Goal: Information Seeking & Learning: Learn about a topic

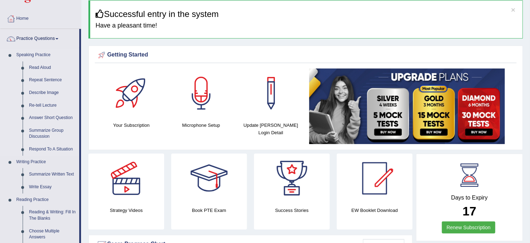
scroll to position [29, 0]
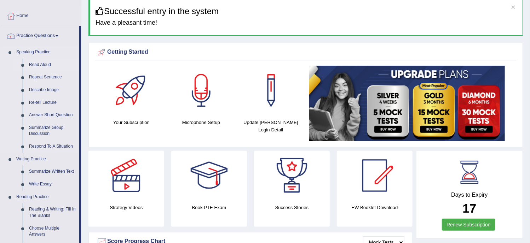
click at [41, 62] on link "Read Aloud" at bounding box center [52, 65] width 53 height 13
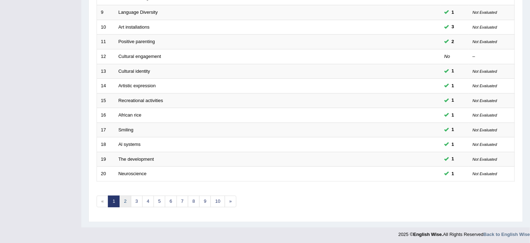
click at [129, 202] on link "2" at bounding box center [125, 202] width 12 height 12
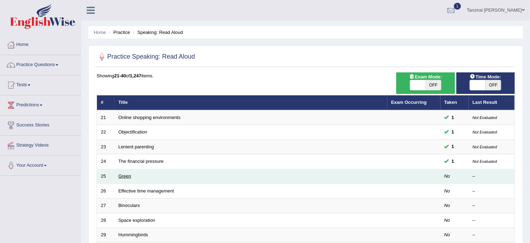
click at [124, 177] on link "Green" at bounding box center [125, 176] width 13 height 5
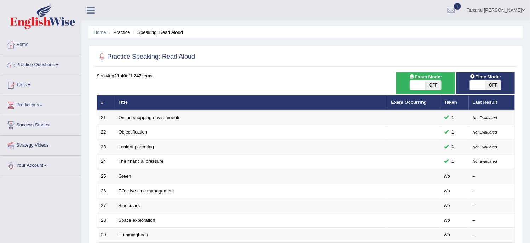
click at [490, 86] on span "OFF" at bounding box center [493, 85] width 16 height 10
checkbox input "true"
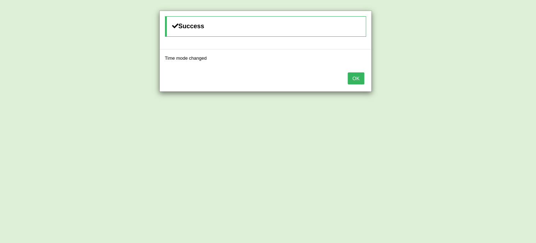
click at [353, 81] on button "OK" at bounding box center [355, 79] width 16 height 12
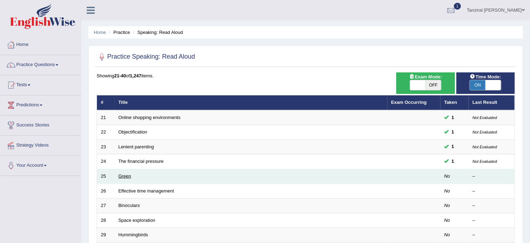
click at [123, 176] on link "Green" at bounding box center [125, 176] width 13 height 5
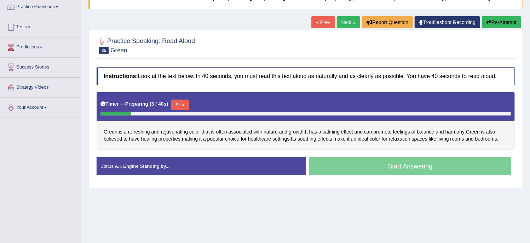
scroll to position [58, 0]
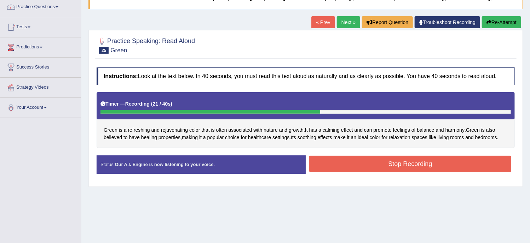
click at [408, 165] on button "Stop Recording" at bounding box center [410, 164] width 202 height 16
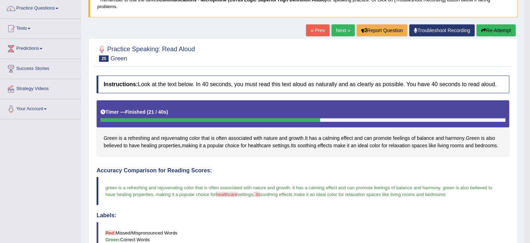
scroll to position [56, 0]
click at [339, 26] on link "Next »" at bounding box center [342, 31] width 23 height 12
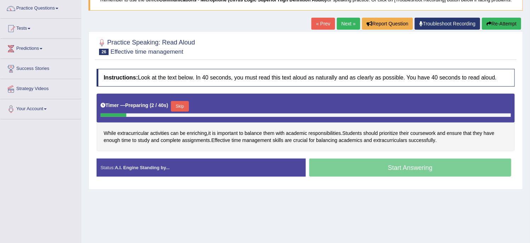
scroll to position [58, 0]
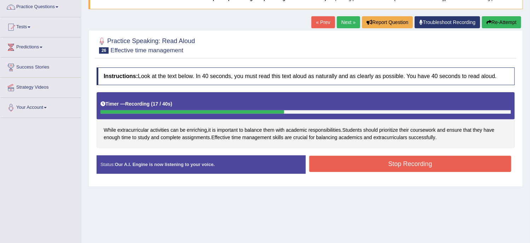
click at [377, 161] on button "Stop Recording" at bounding box center [410, 164] width 202 height 16
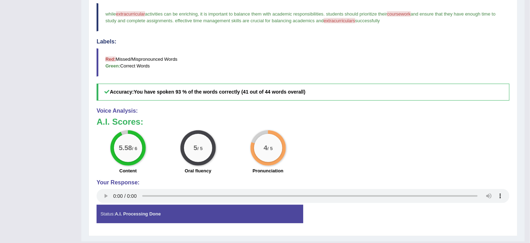
scroll to position [231, 0]
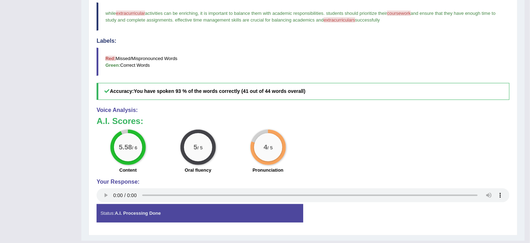
click at [333, 186] on div "Your Response:" at bounding box center [303, 192] width 413 height 26
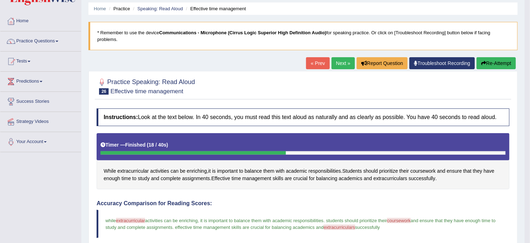
scroll to position [0, 0]
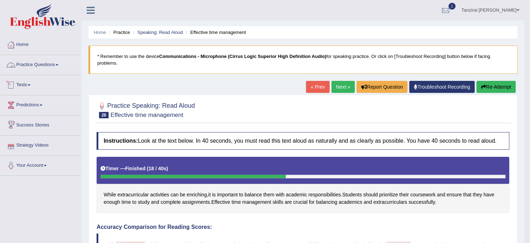
click at [30, 63] on link "Practice Questions" at bounding box center [40, 64] width 81 height 18
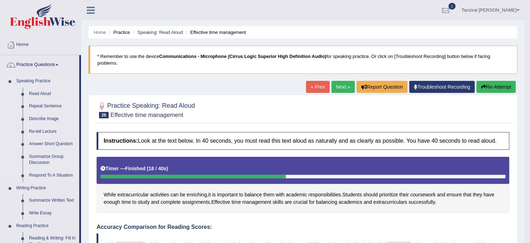
click at [47, 107] on link "Repeat Sentence" at bounding box center [52, 106] width 53 height 13
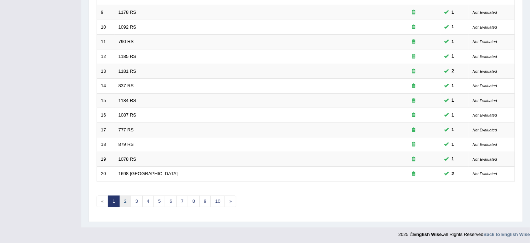
click at [123, 199] on link "2" at bounding box center [125, 202] width 12 height 12
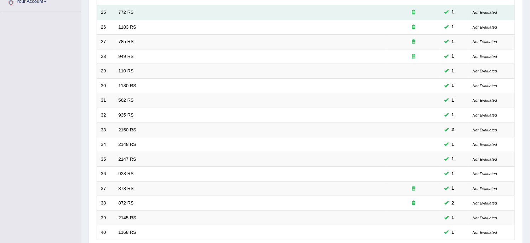
scroll to position [223, 0]
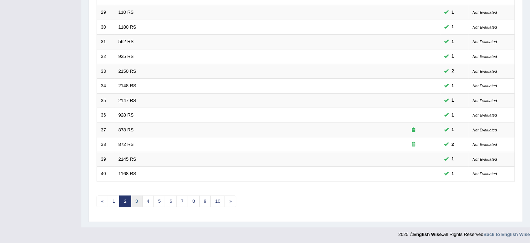
click at [137, 201] on link "3" at bounding box center [137, 202] width 12 height 12
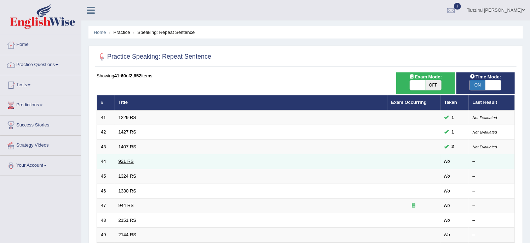
click at [122, 159] on link "921 RS" at bounding box center [126, 161] width 15 height 5
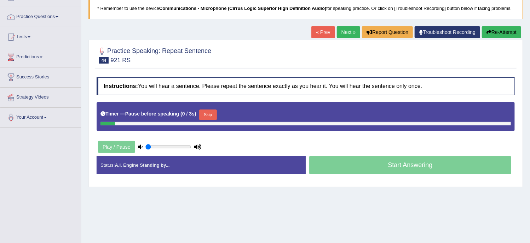
scroll to position [49, 0]
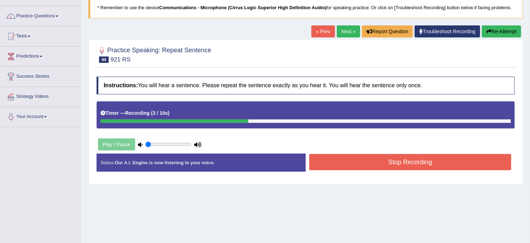
click at [362, 162] on button "Stop Recording" at bounding box center [410, 162] width 202 height 16
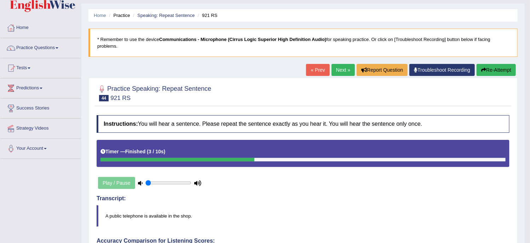
scroll to position [0, 0]
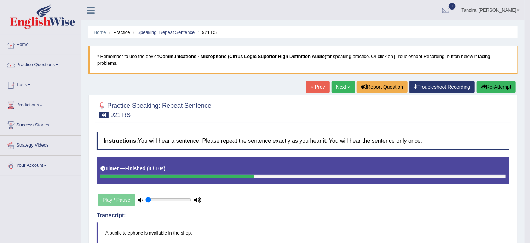
click at [338, 82] on link "Next »" at bounding box center [342, 87] width 23 height 12
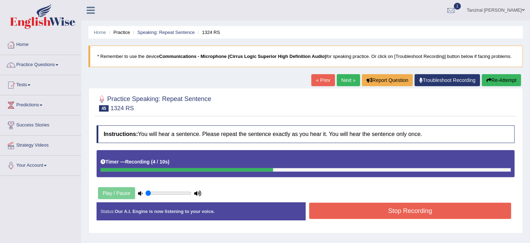
click at [353, 210] on button "Stop Recording" at bounding box center [410, 211] width 202 height 16
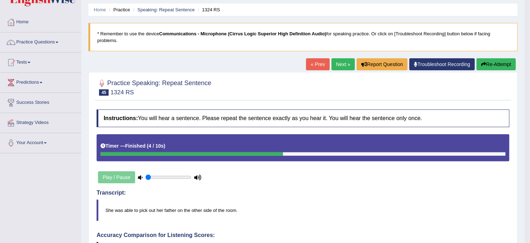
scroll to position [17, 0]
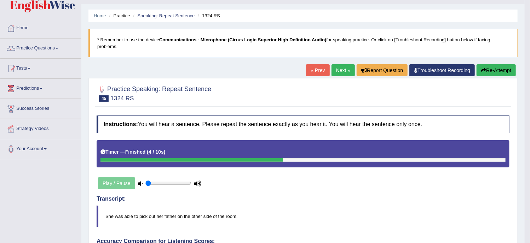
click at [341, 73] on link "Next »" at bounding box center [342, 70] width 23 height 12
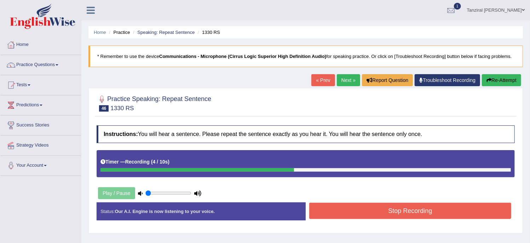
click at [362, 203] on button "Stop Recording" at bounding box center [410, 211] width 202 height 16
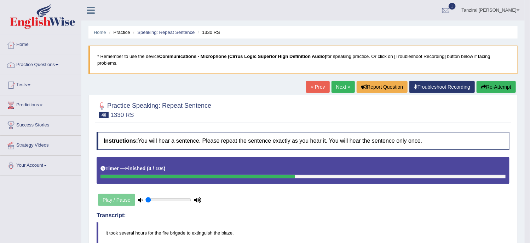
click at [345, 87] on link "Next »" at bounding box center [342, 87] width 23 height 12
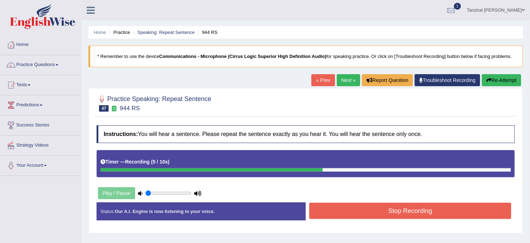
click at [331, 211] on button "Stop Recording" at bounding box center [410, 211] width 202 height 16
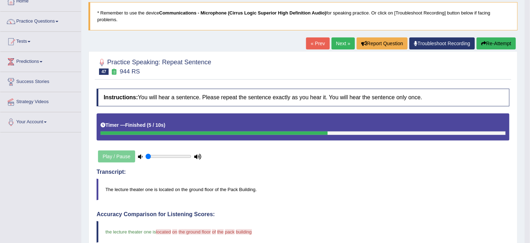
scroll to position [40, 0]
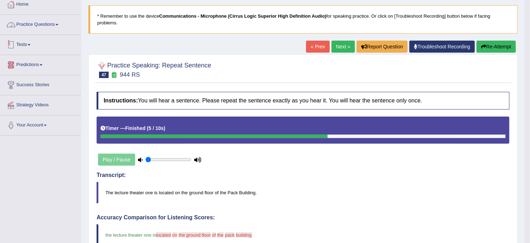
click at [36, 24] on link "Practice Questions" at bounding box center [40, 24] width 81 height 18
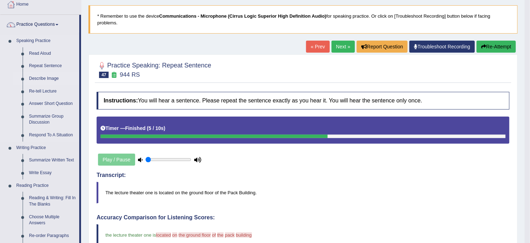
click at [44, 75] on link "Describe Image" at bounding box center [52, 79] width 53 height 13
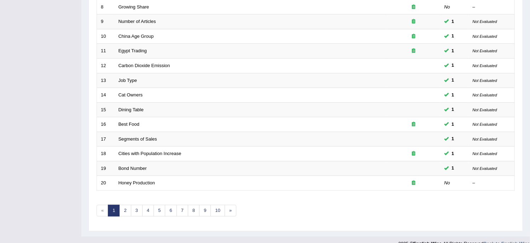
scroll to position [223, 0]
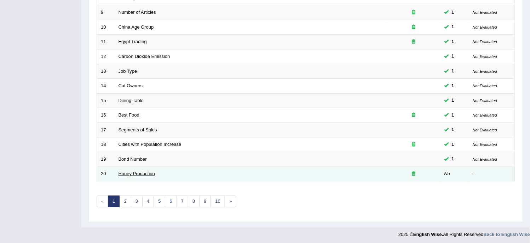
click at [147, 172] on link "Honey Production" at bounding box center [137, 173] width 36 height 5
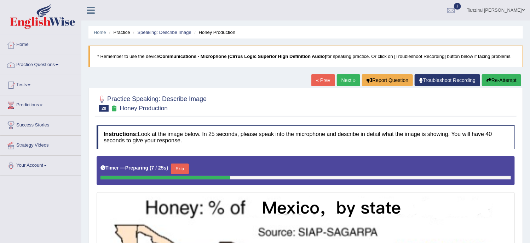
click at [344, 79] on link "Next »" at bounding box center [348, 80] width 23 height 12
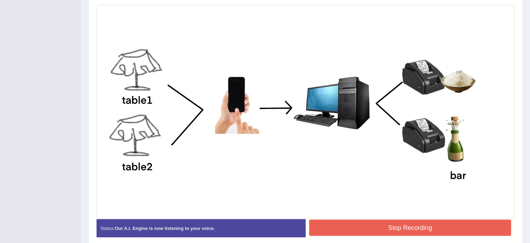
scroll to position [190, 0]
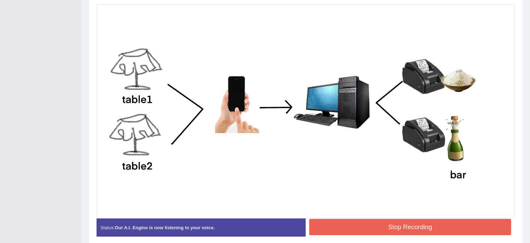
click at [370, 223] on button "Stop Recording" at bounding box center [410, 227] width 202 height 16
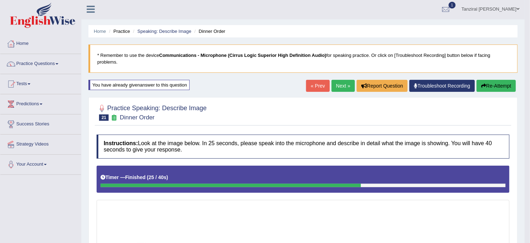
scroll to position [0, 0]
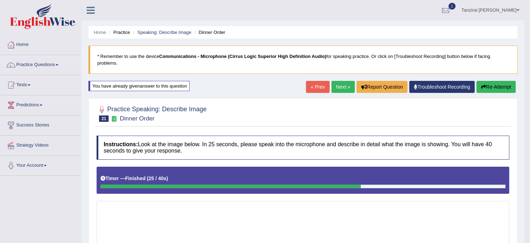
click at [342, 87] on link "Next »" at bounding box center [342, 87] width 23 height 12
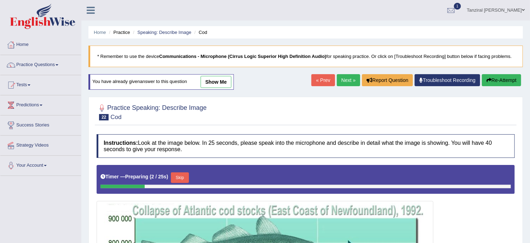
click at [347, 79] on link "Next »" at bounding box center [348, 80] width 23 height 12
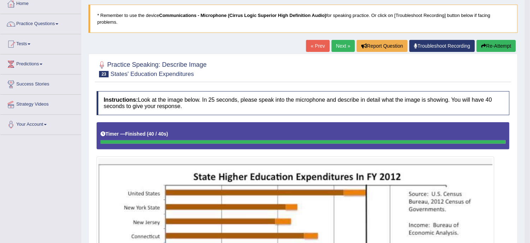
scroll to position [41, 0]
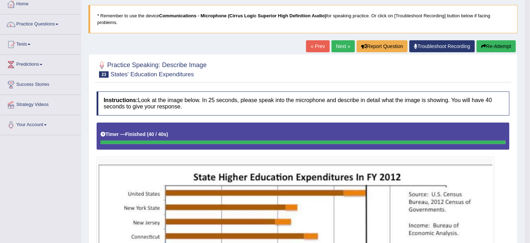
click at [347, 48] on link "Next »" at bounding box center [342, 46] width 23 height 12
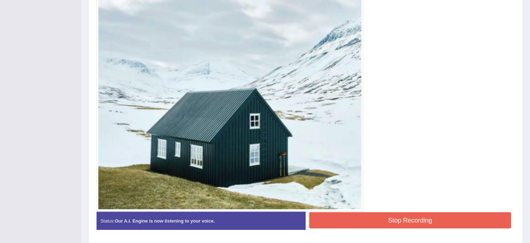
scroll to position [219, 0]
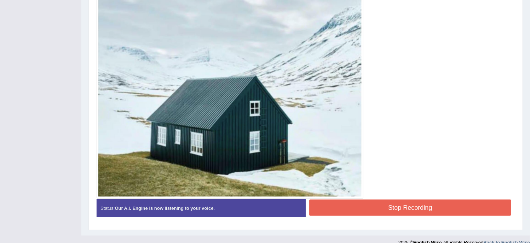
click at [351, 204] on button "Stop Recording" at bounding box center [410, 208] width 202 height 16
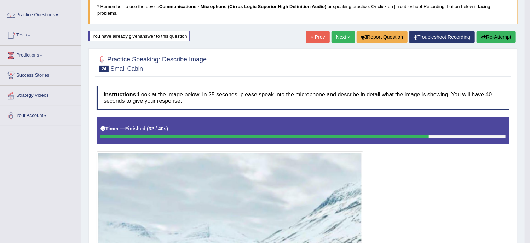
scroll to position [50, 0]
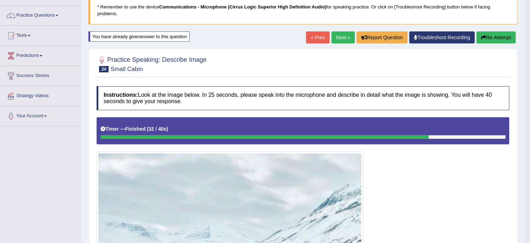
click at [344, 42] on link "Next »" at bounding box center [342, 37] width 23 height 12
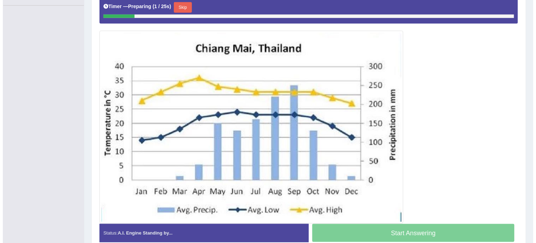
scroll to position [171, 0]
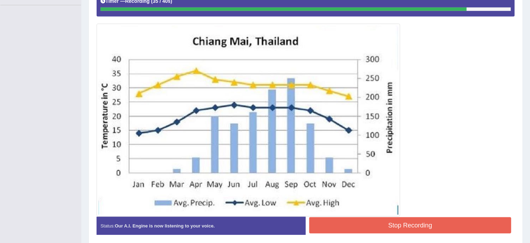
click at [344, 225] on button "Stop Recording" at bounding box center [410, 226] width 202 height 16
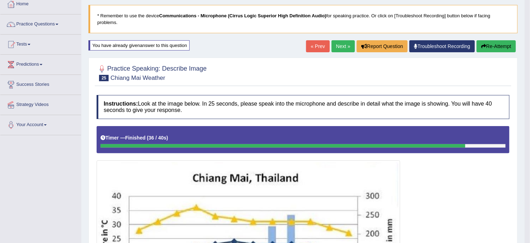
scroll to position [40, 0]
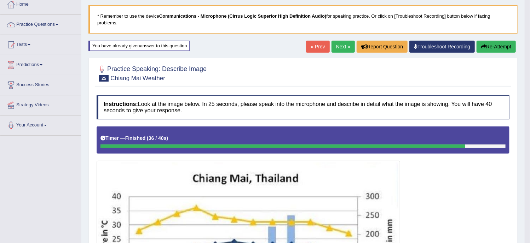
click at [338, 51] on link "Next »" at bounding box center [342, 47] width 23 height 12
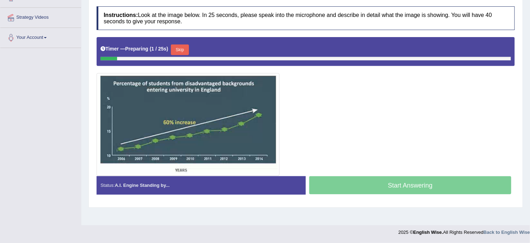
scroll to position [114, 0]
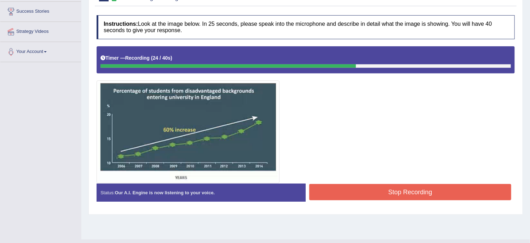
click at [386, 191] on button "Stop Recording" at bounding box center [410, 192] width 202 height 16
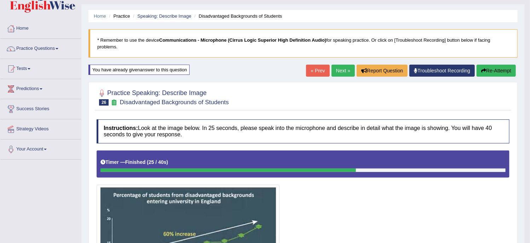
scroll to position [16, 0]
click at [337, 69] on link "Next »" at bounding box center [342, 71] width 23 height 12
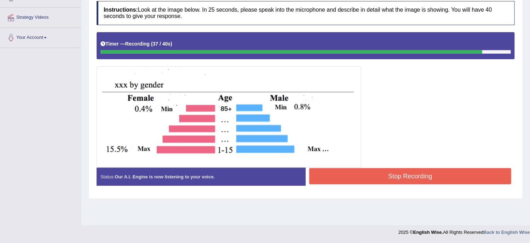
click at [403, 177] on button "Stop Recording" at bounding box center [410, 176] width 202 height 16
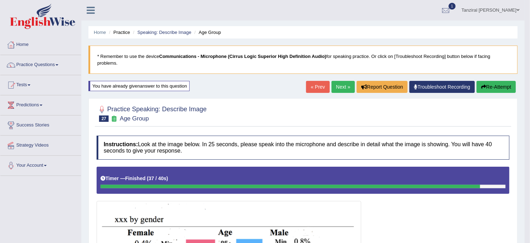
click at [343, 84] on link "Next »" at bounding box center [342, 87] width 23 height 12
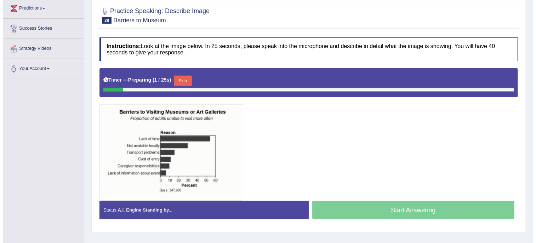
scroll to position [98, 0]
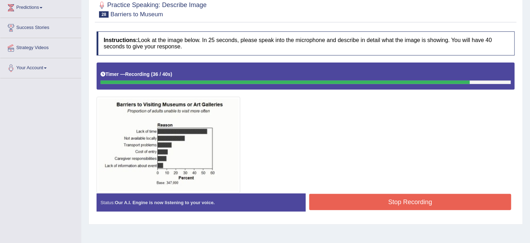
click at [379, 198] on button "Stop Recording" at bounding box center [410, 202] width 202 height 16
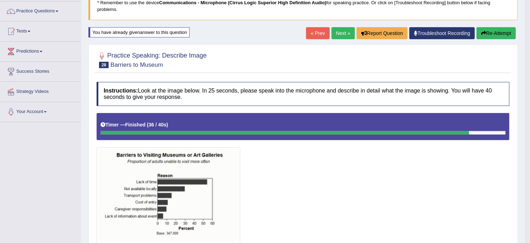
scroll to position [53, 0]
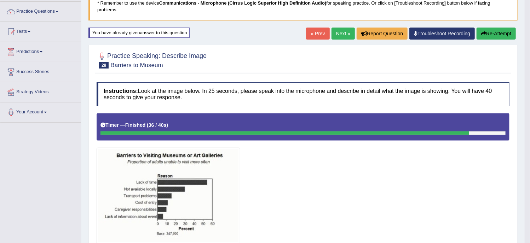
click at [338, 30] on link "Next »" at bounding box center [342, 34] width 23 height 12
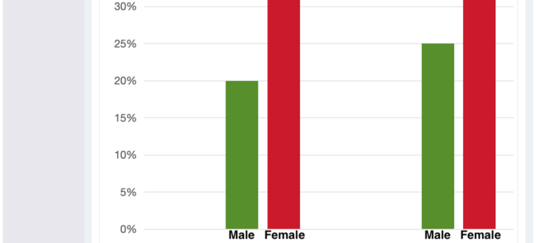
scroll to position [351, 0]
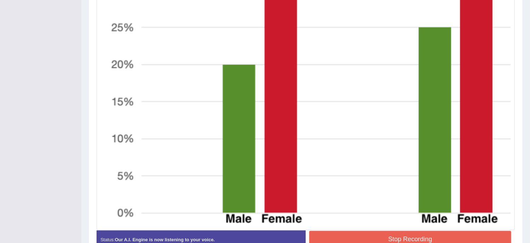
click at [402, 243] on button "Stop Recording" at bounding box center [410, 239] width 202 height 16
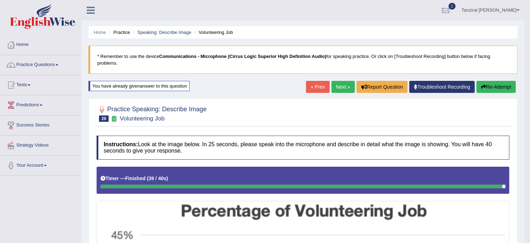
scroll to position [0, 0]
click at [336, 88] on link "Next »" at bounding box center [342, 87] width 23 height 12
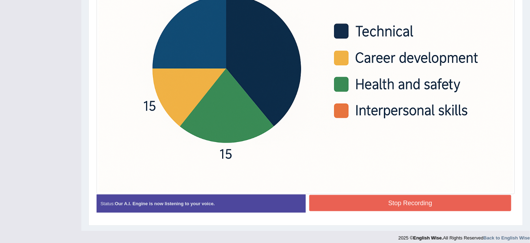
scroll to position [285, 0]
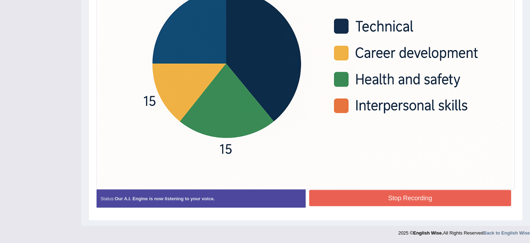
click at [351, 201] on button "Stop Recording" at bounding box center [410, 198] width 202 height 16
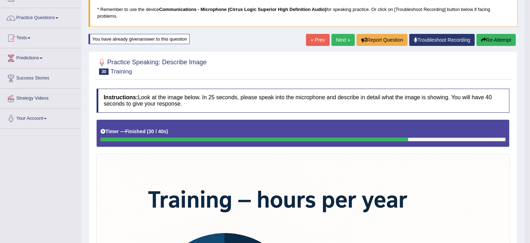
scroll to position [0, 0]
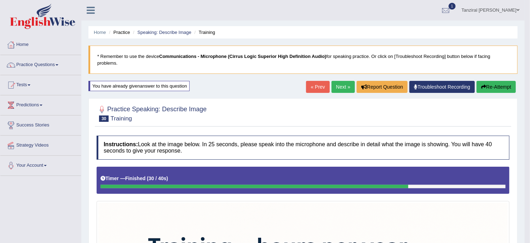
click at [341, 90] on link "Next »" at bounding box center [342, 87] width 23 height 12
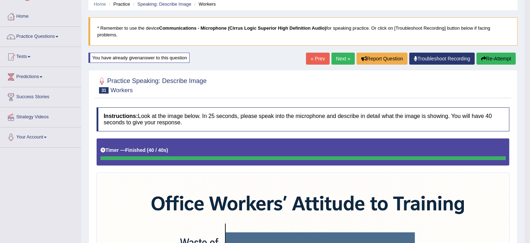
scroll to position [28, 0]
click at [40, 36] on link "Practice Questions" at bounding box center [40, 36] width 81 height 18
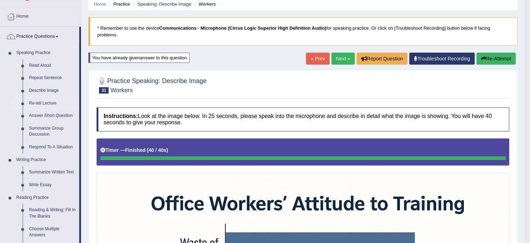
click at [45, 105] on link "Re-tell Lecture" at bounding box center [52, 103] width 53 height 13
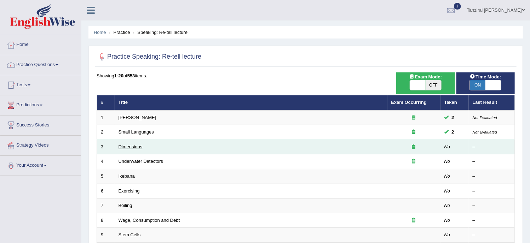
click at [136, 147] on link "Dimensions" at bounding box center [131, 146] width 24 height 5
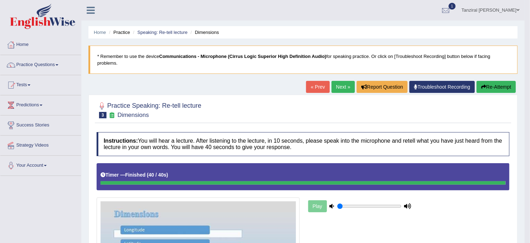
click at [334, 83] on link "Next »" at bounding box center [342, 87] width 23 height 12
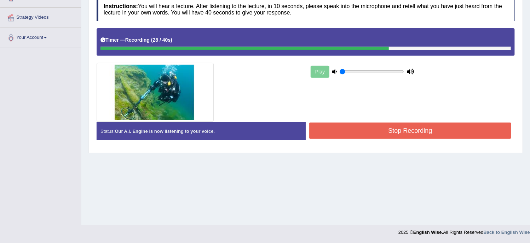
click at [414, 133] on button "Stop Recording" at bounding box center [410, 131] width 202 height 16
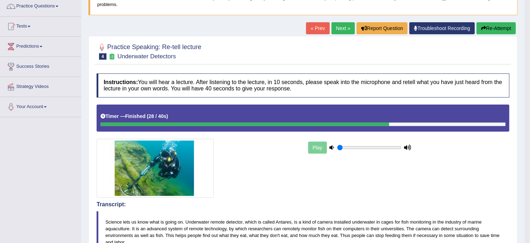
scroll to position [55, 0]
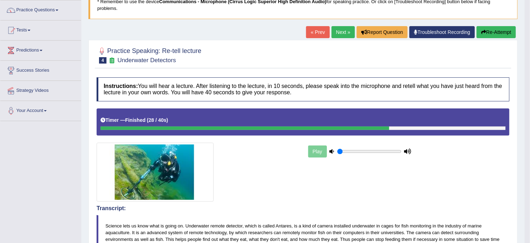
click at [344, 31] on link "Next »" at bounding box center [342, 32] width 23 height 12
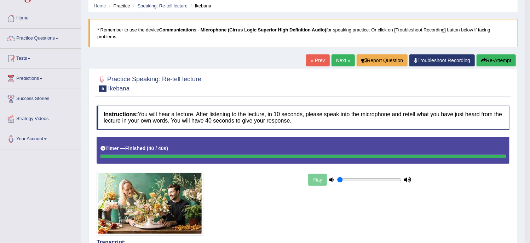
scroll to position [18, 0]
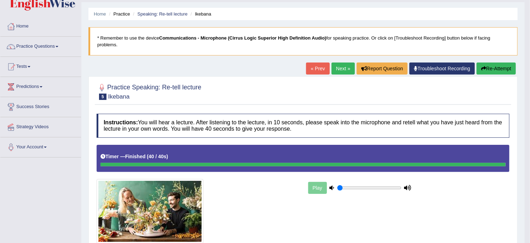
click at [341, 67] on link "Next »" at bounding box center [342, 69] width 23 height 12
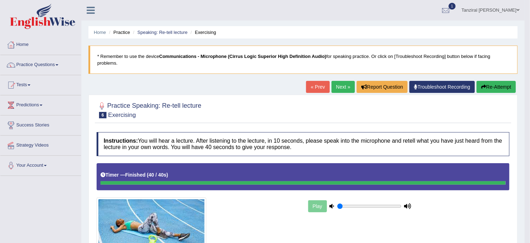
click at [338, 87] on link "Next »" at bounding box center [342, 87] width 23 height 12
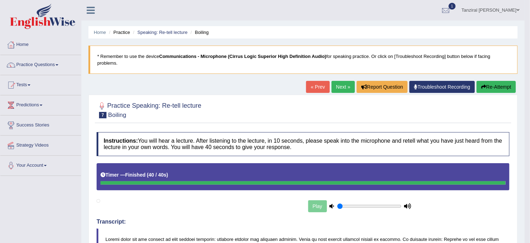
click at [342, 86] on link "Next »" at bounding box center [342, 87] width 23 height 12
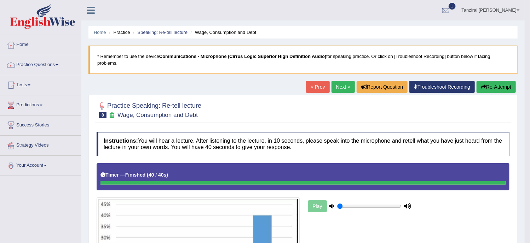
click at [487, 87] on button "Re-Attempt" at bounding box center [496, 87] width 39 height 12
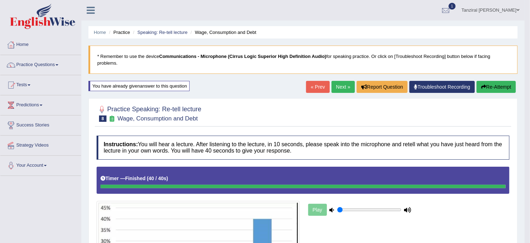
click at [339, 87] on link "Next »" at bounding box center [342, 87] width 23 height 12
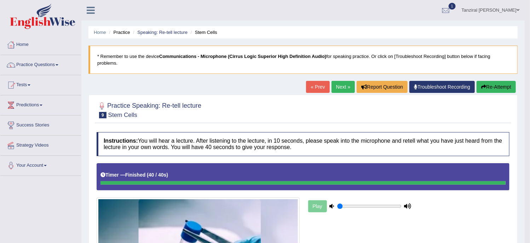
click at [340, 85] on link "Next »" at bounding box center [342, 87] width 23 height 12
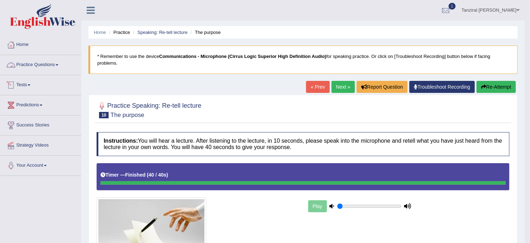
click at [48, 64] on link "Practice Questions" at bounding box center [40, 64] width 81 height 18
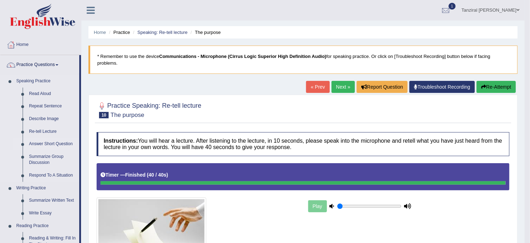
click at [49, 144] on link "Answer Short Question" at bounding box center [52, 144] width 53 height 13
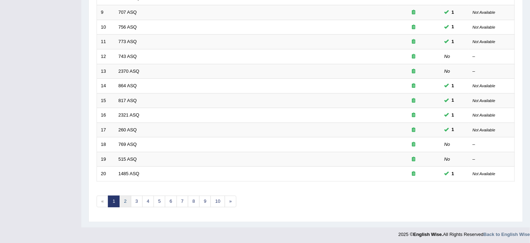
click at [125, 201] on link "2" at bounding box center [125, 202] width 12 height 12
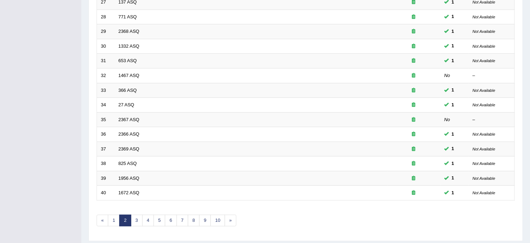
scroll to position [223, 0]
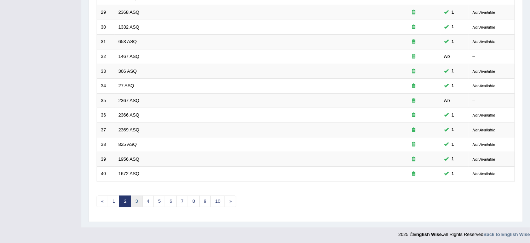
click at [138, 201] on link "3" at bounding box center [137, 202] width 12 height 12
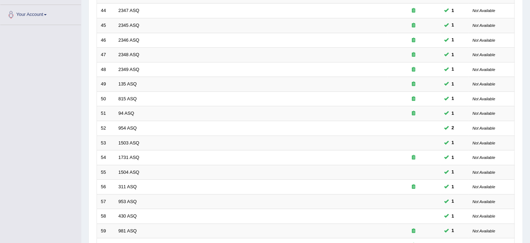
scroll to position [223, 0]
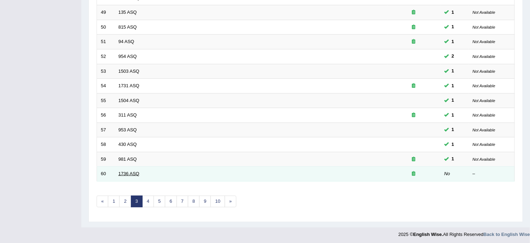
click at [134, 172] on link "1736 ASQ" at bounding box center [129, 173] width 21 height 5
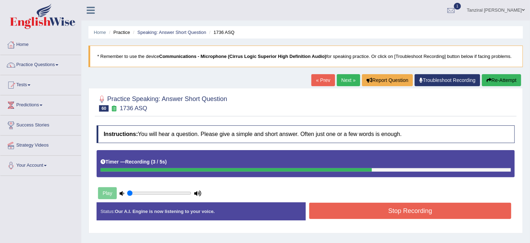
click at [329, 208] on button "Stop Recording" at bounding box center [410, 211] width 202 height 16
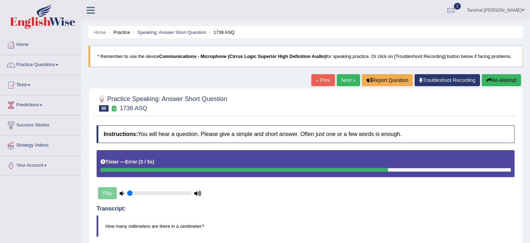
click at [347, 82] on link "Next »" at bounding box center [348, 80] width 23 height 12
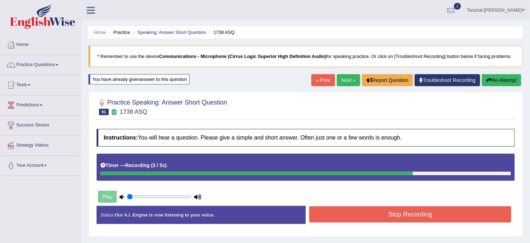
click at [377, 215] on button "Stop Recording" at bounding box center [410, 215] width 202 height 16
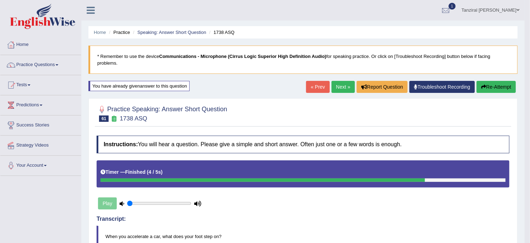
click at [338, 87] on link "Next »" at bounding box center [342, 87] width 23 height 12
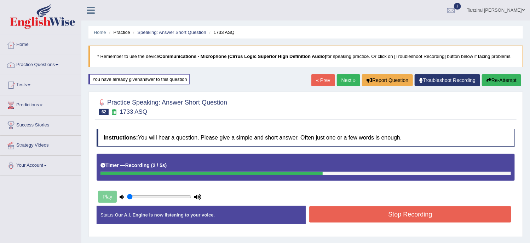
click at [350, 213] on button "Stop Recording" at bounding box center [410, 215] width 202 height 16
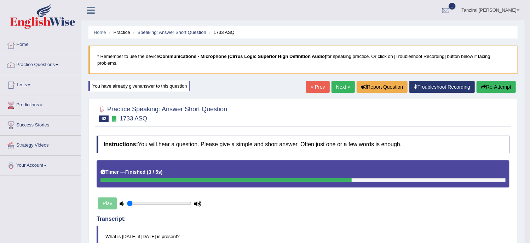
click at [337, 86] on link "Next »" at bounding box center [342, 87] width 23 height 12
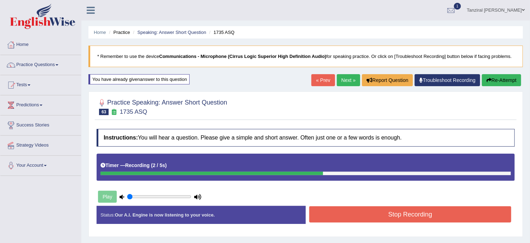
click at [370, 215] on button "Stop Recording" at bounding box center [410, 215] width 202 height 16
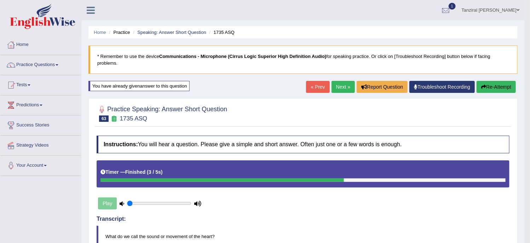
click at [344, 87] on link "Next »" at bounding box center [342, 87] width 23 height 12
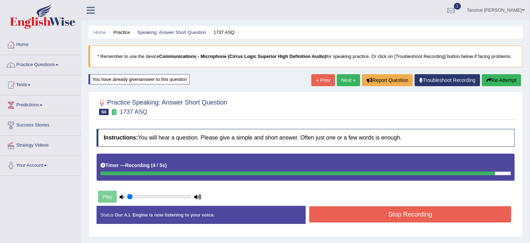
click at [404, 212] on div "Instructions: You will hear a question. Please give a simple and short answer. …" at bounding box center [306, 180] width 422 height 108
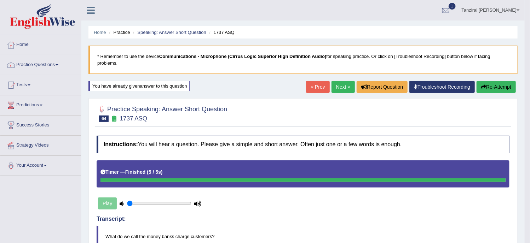
click at [342, 89] on link "Next »" at bounding box center [342, 87] width 23 height 12
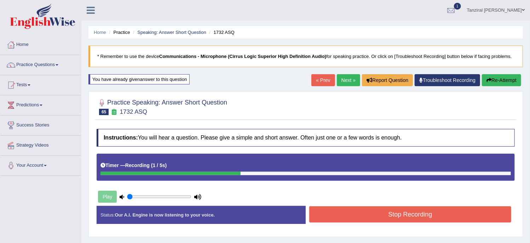
click at [324, 212] on button "Stop Recording" at bounding box center [410, 215] width 202 height 16
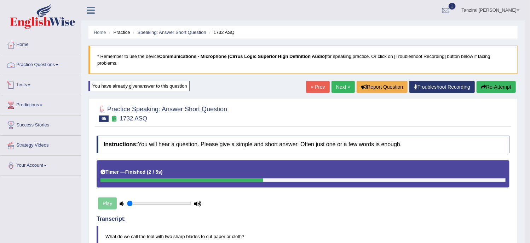
click at [30, 64] on link "Practice Questions" at bounding box center [40, 64] width 81 height 18
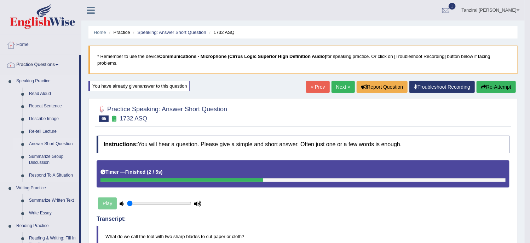
click at [57, 146] on link "Answer Short Question" at bounding box center [52, 144] width 53 height 13
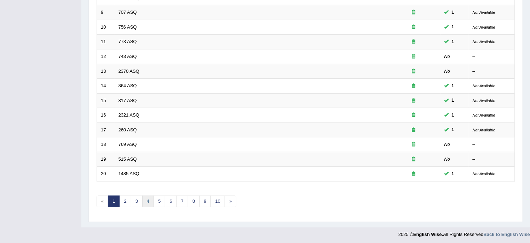
click at [146, 205] on link "4" at bounding box center [148, 202] width 12 height 12
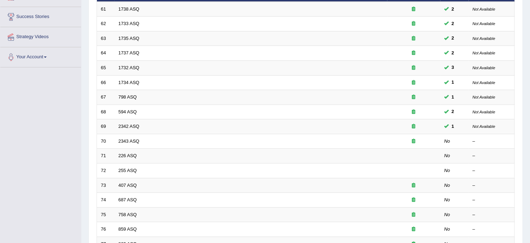
scroll to position [108, 0]
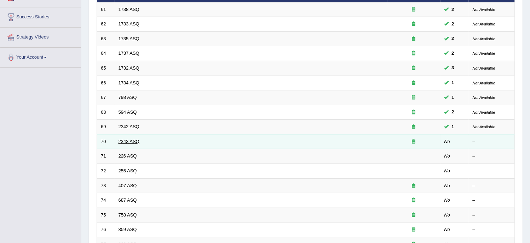
click at [137, 139] on link "2343 ASQ" at bounding box center [129, 141] width 21 height 5
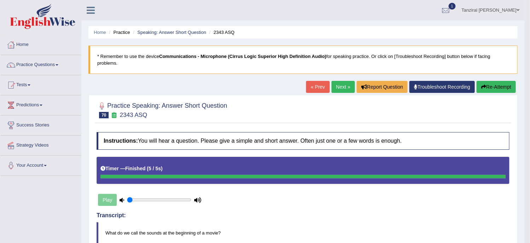
click at [336, 90] on link "Next »" at bounding box center [342, 87] width 23 height 12
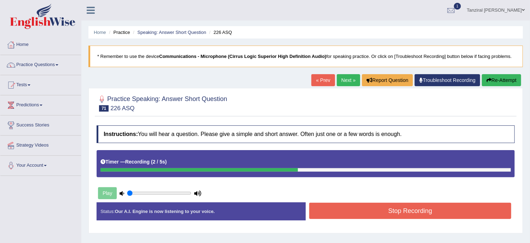
click at [377, 206] on button "Stop Recording" at bounding box center [410, 211] width 202 height 16
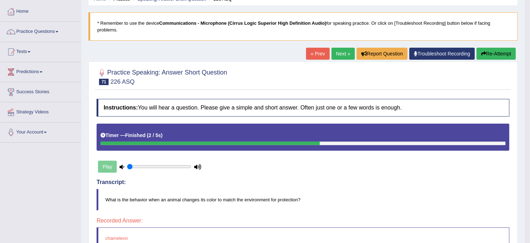
scroll to position [8, 0]
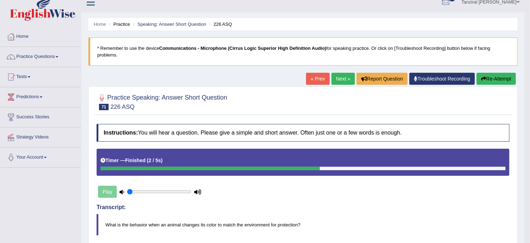
click at [341, 79] on link "Next »" at bounding box center [342, 79] width 23 height 12
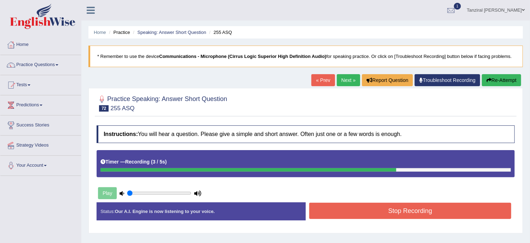
click at [369, 209] on button "Stop Recording" at bounding box center [410, 211] width 202 height 16
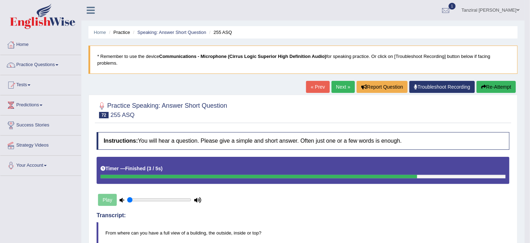
click at [340, 82] on link "Next »" at bounding box center [342, 87] width 23 height 12
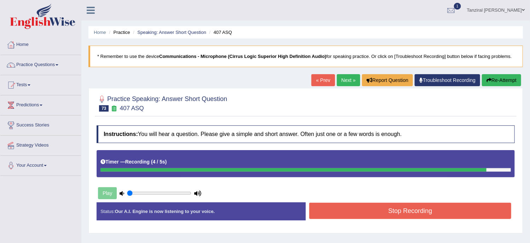
click at [367, 210] on button "Stop Recording" at bounding box center [410, 211] width 202 height 16
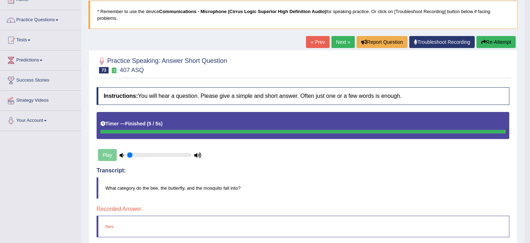
scroll to position [40, 0]
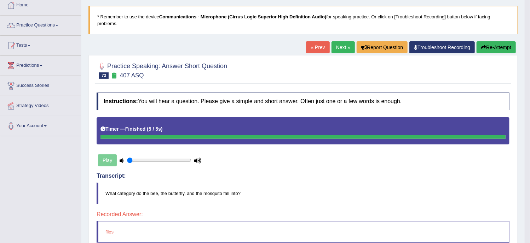
click at [342, 44] on link "Next »" at bounding box center [342, 47] width 23 height 12
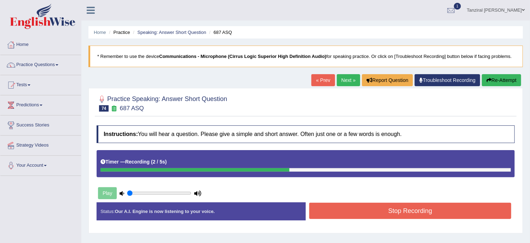
click at [368, 208] on button "Stop Recording" at bounding box center [410, 211] width 202 height 16
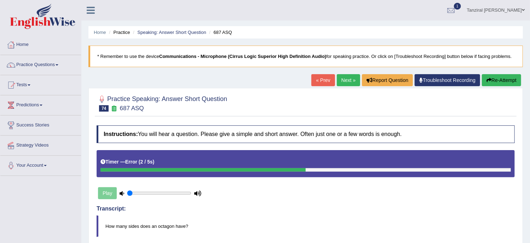
click at [348, 80] on link "Next »" at bounding box center [348, 80] width 23 height 12
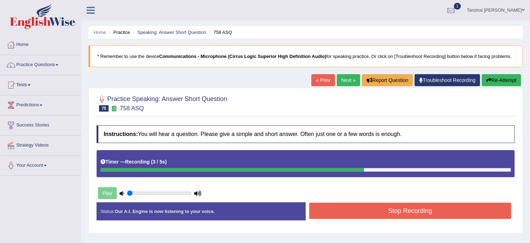
click at [370, 208] on button "Stop Recording" at bounding box center [410, 211] width 202 height 16
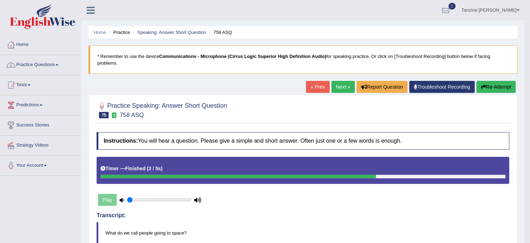
click at [44, 66] on link "Practice Questions" at bounding box center [40, 64] width 81 height 18
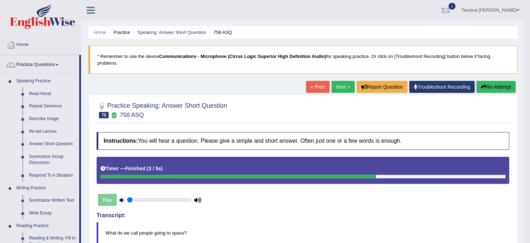
click at [53, 157] on link "Summarize Group Discussion" at bounding box center [52, 160] width 53 height 19
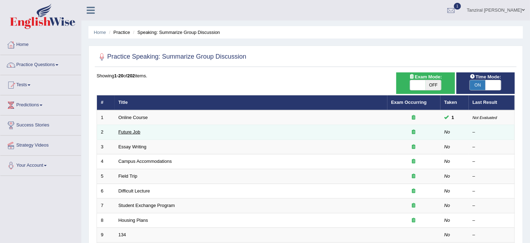
click at [134, 131] on link "Future Job" at bounding box center [130, 131] width 22 height 5
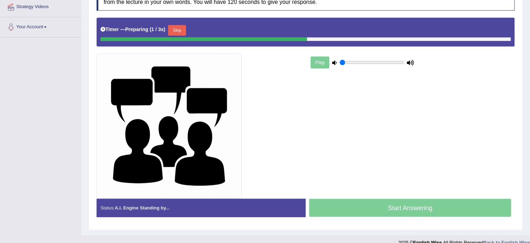
scroll to position [140, 0]
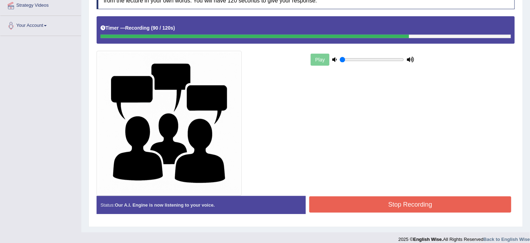
click at [341, 201] on button "Stop Recording" at bounding box center [410, 205] width 202 height 16
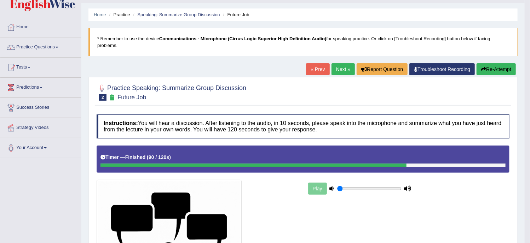
scroll to position [0, 0]
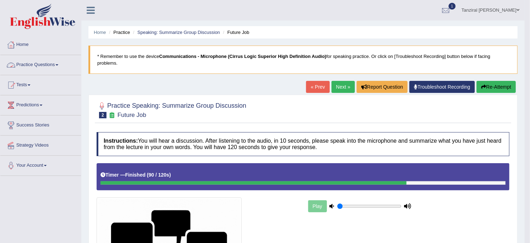
click at [48, 63] on link "Practice Questions" at bounding box center [40, 64] width 81 height 18
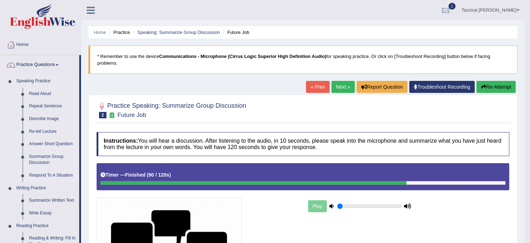
click at [55, 175] on link "Respond To A Situation" at bounding box center [52, 175] width 53 height 13
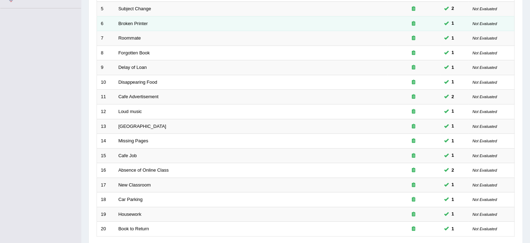
scroll to position [223, 0]
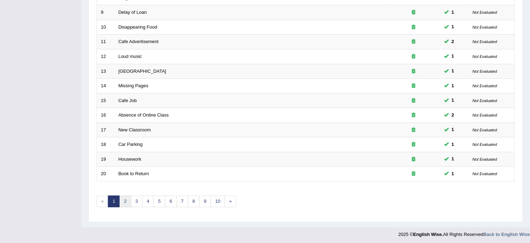
click at [125, 200] on link "2" at bounding box center [125, 202] width 12 height 12
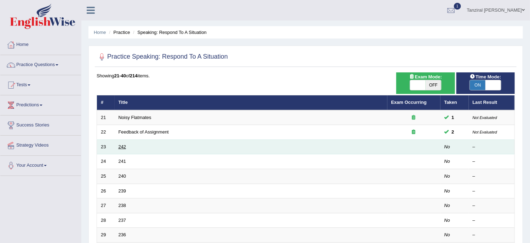
click at [122, 144] on link "242" at bounding box center [123, 146] width 8 height 5
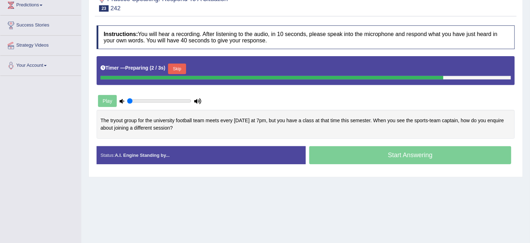
scroll to position [100, 0]
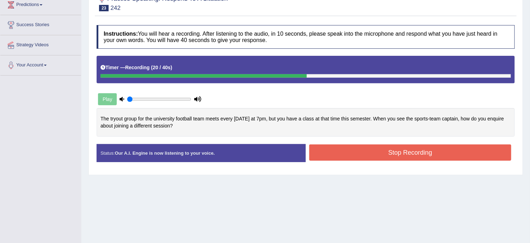
click at [348, 158] on button "Stop Recording" at bounding box center [410, 153] width 202 height 16
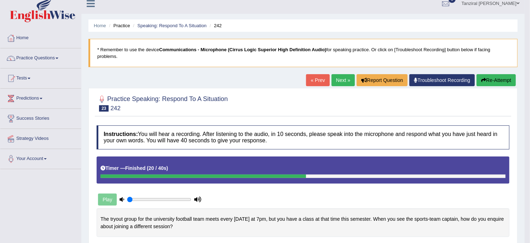
scroll to position [0, 0]
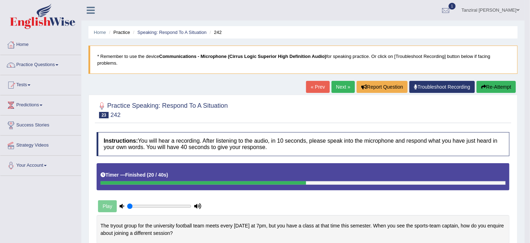
click at [480, 90] on button "Re-Attempt" at bounding box center [496, 87] width 39 height 12
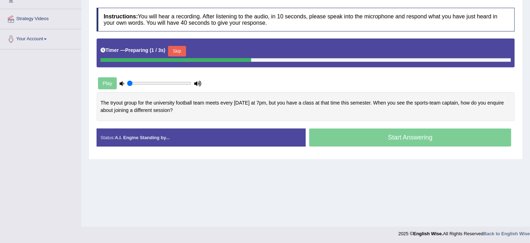
scroll to position [128, 0]
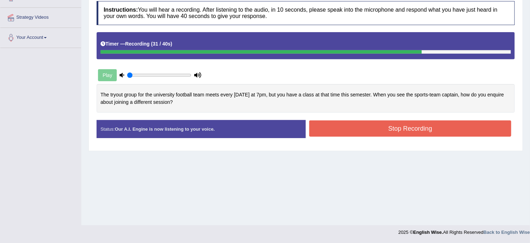
click at [408, 130] on button "Stop Recording" at bounding box center [410, 129] width 202 height 16
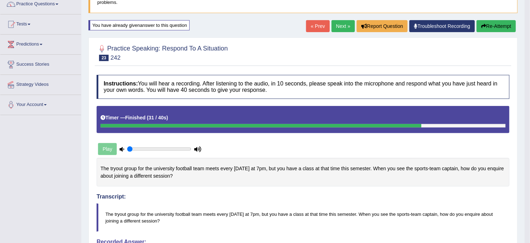
scroll to position [60, 0]
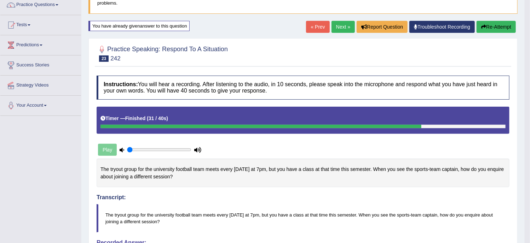
click at [345, 30] on link "Next »" at bounding box center [342, 27] width 23 height 12
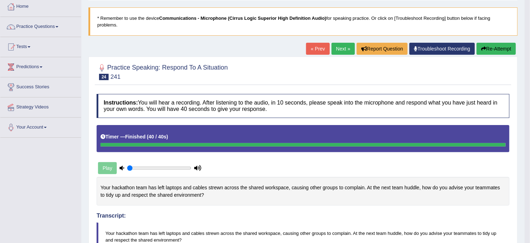
scroll to position [35, 0]
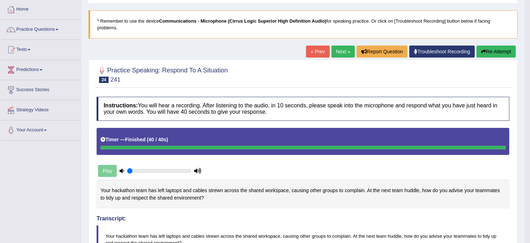
click at [341, 55] on link "Next »" at bounding box center [342, 52] width 23 height 12
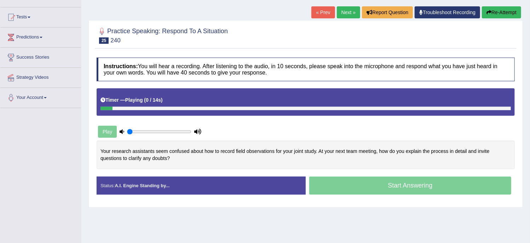
scroll to position [68, 0]
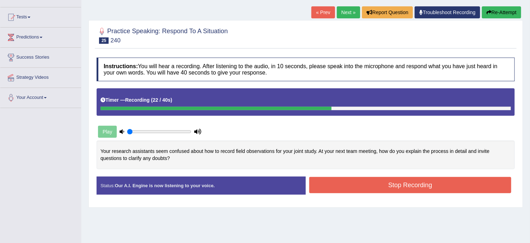
click at [395, 185] on button "Stop Recording" at bounding box center [410, 185] width 202 height 16
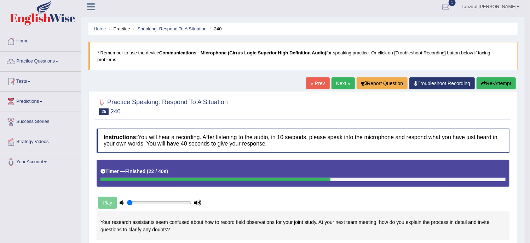
scroll to position [0, 0]
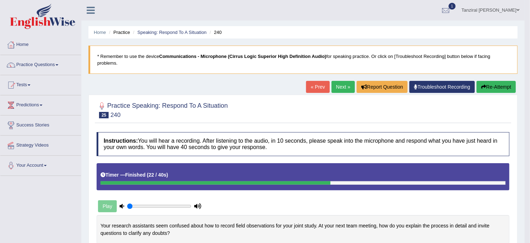
click at [493, 89] on button "Re-Attempt" at bounding box center [496, 87] width 39 height 12
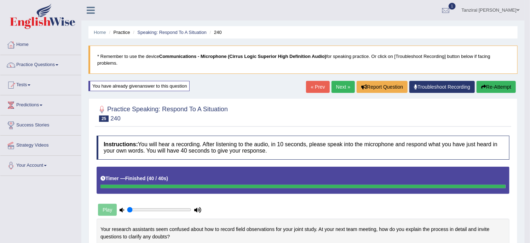
click at [342, 85] on link "Next »" at bounding box center [342, 87] width 23 height 12
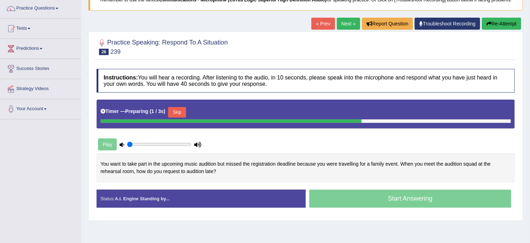
scroll to position [58, 0]
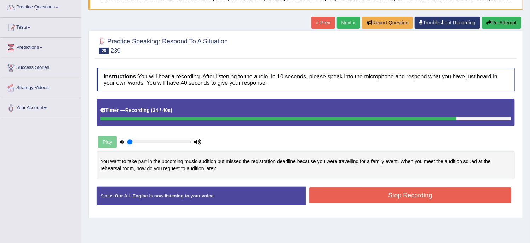
click at [388, 195] on button "Stop Recording" at bounding box center [410, 196] width 202 height 16
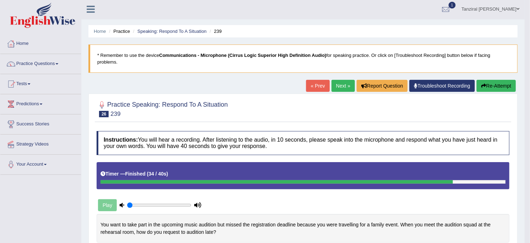
scroll to position [0, 0]
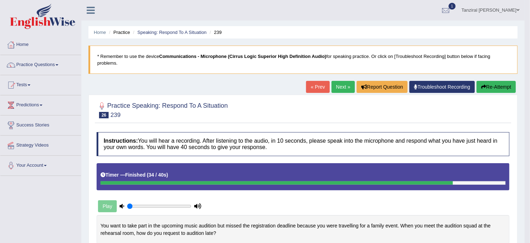
click at [343, 86] on link "Next »" at bounding box center [342, 87] width 23 height 12
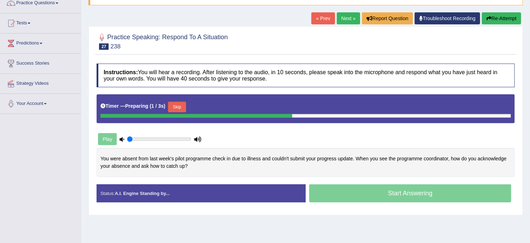
scroll to position [62, 0]
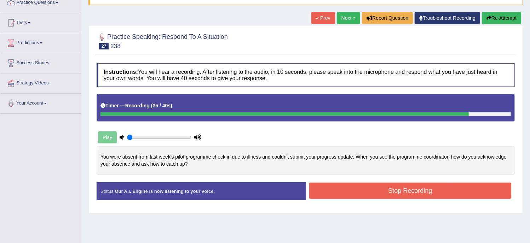
click at [371, 192] on button "Stop Recording" at bounding box center [410, 191] width 202 height 16
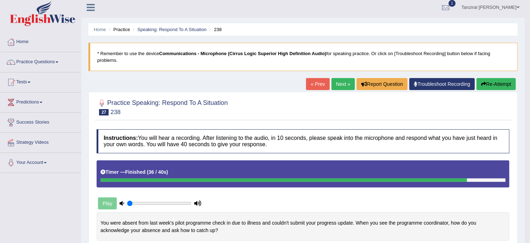
scroll to position [2, 0]
click at [342, 87] on link "Next »" at bounding box center [342, 85] width 23 height 12
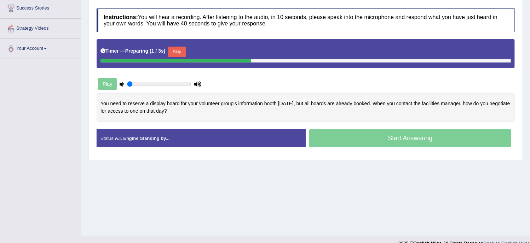
scroll to position [117, 0]
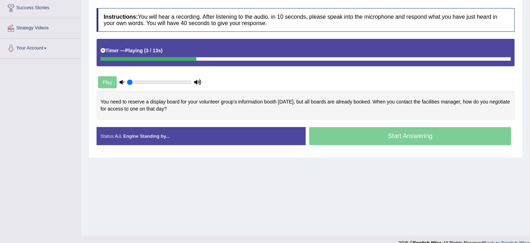
click at [199, 82] on icon at bounding box center [197, 82] width 7 height 5
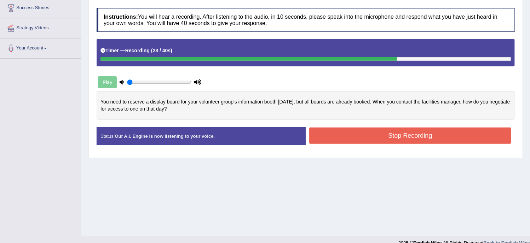
click at [358, 129] on button "Stop Recording" at bounding box center [410, 136] width 202 height 16
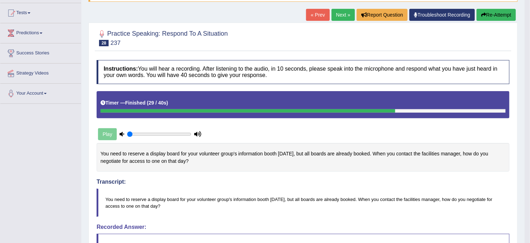
scroll to position [65, 0]
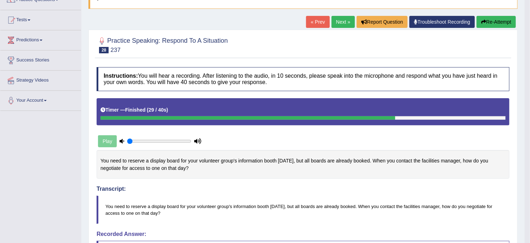
click at [342, 19] on link "Next »" at bounding box center [342, 22] width 23 height 12
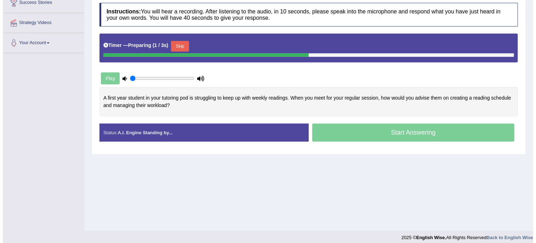
scroll to position [128, 0]
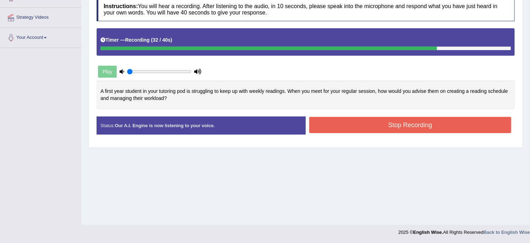
click at [376, 125] on button "Stop Recording" at bounding box center [410, 125] width 202 height 16
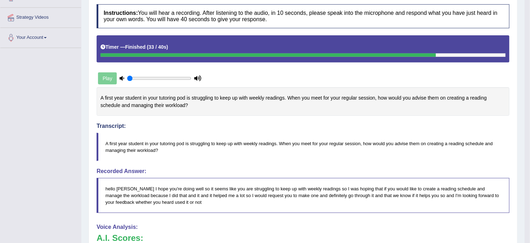
scroll to position [128, 0]
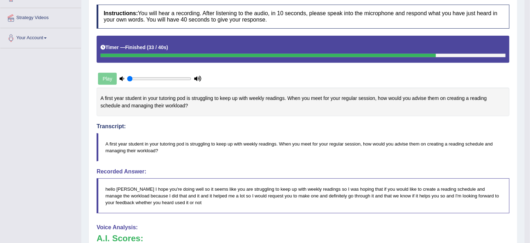
click at [60, 171] on div "Toggle navigation Home Practice Questions Speaking Practice Read Aloud Repeat S…" at bounding box center [262, 143] width 525 height 543
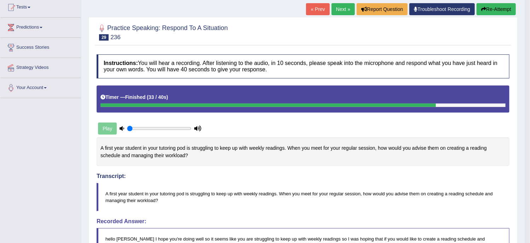
scroll to position [76, 0]
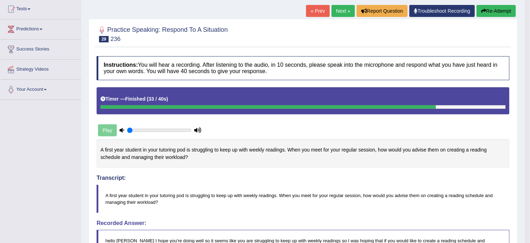
click at [344, 8] on link "Next »" at bounding box center [342, 11] width 23 height 12
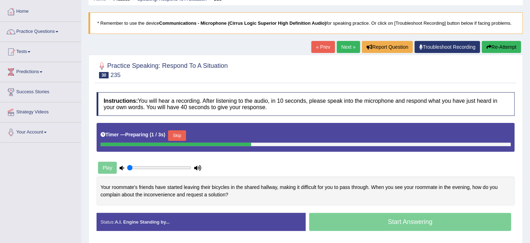
scroll to position [48, 0]
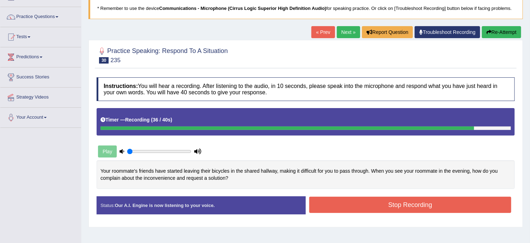
click at [343, 206] on button "Stop Recording" at bounding box center [410, 205] width 202 height 16
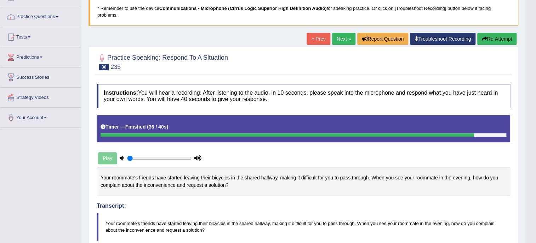
click at [343, 195] on body "Toggle navigation Home Practice Questions Speaking Practice Read Aloud Repeat S…" at bounding box center [268, 73] width 536 height 243
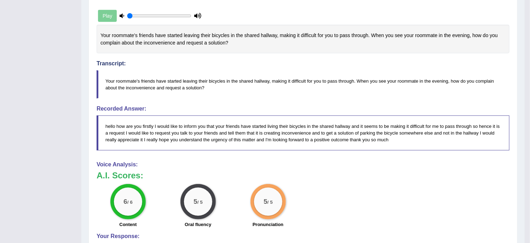
scroll to position [0, 0]
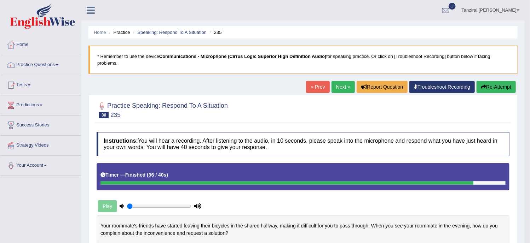
click at [340, 87] on link "Next »" at bounding box center [342, 87] width 23 height 12
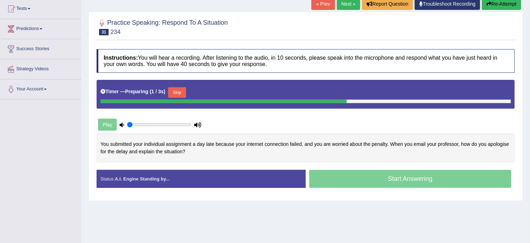
scroll to position [77, 0]
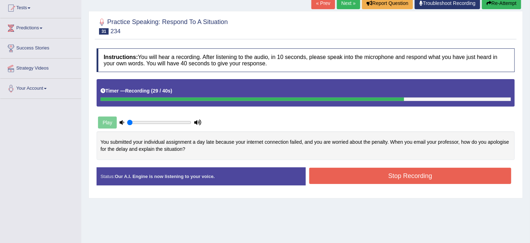
click at [372, 177] on button "Stop Recording" at bounding box center [410, 176] width 202 height 16
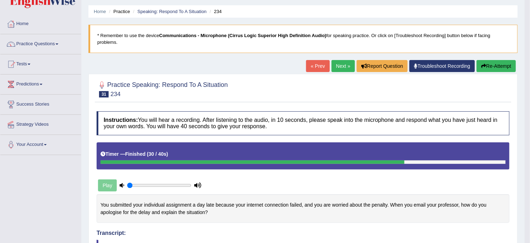
scroll to position [0, 0]
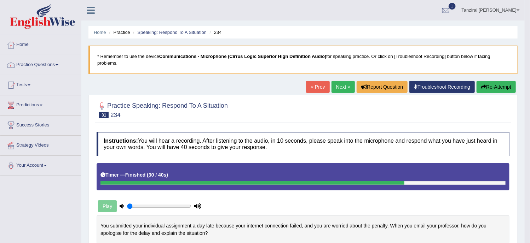
click at [342, 85] on link "Next »" at bounding box center [342, 87] width 23 height 12
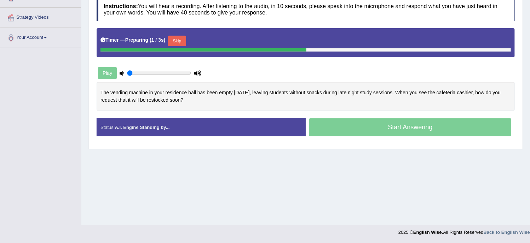
scroll to position [104, 0]
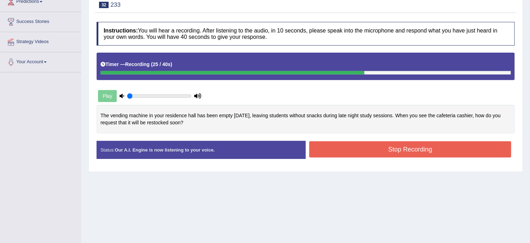
click at [382, 150] on button "Stop Recording" at bounding box center [410, 150] width 202 height 16
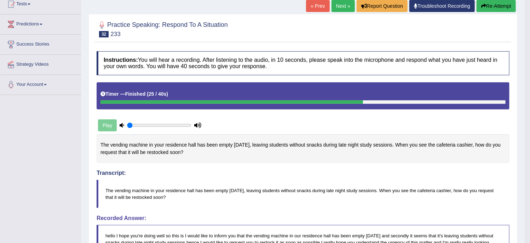
scroll to position [63, 0]
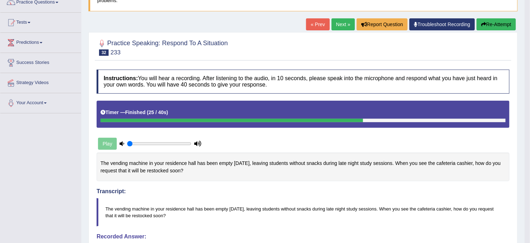
click at [338, 22] on link "Next »" at bounding box center [342, 24] width 23 height 12
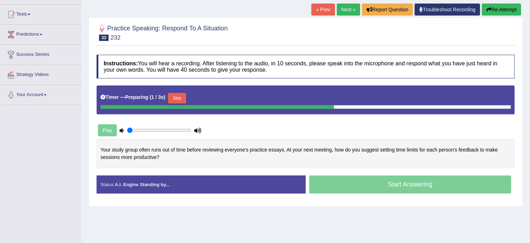
scroll to position [71, 0]
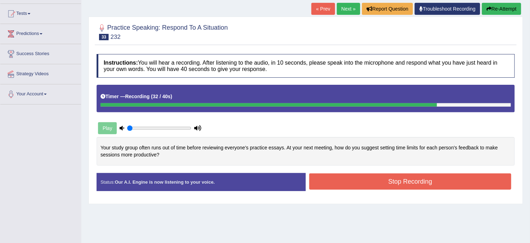
click at [347, 180] on button "Stop Recording" at bounding box center [410, 182] width 202 height 16
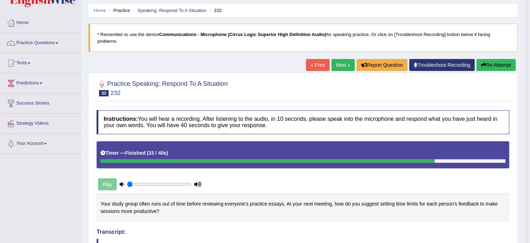
scroll to position [0, 0]
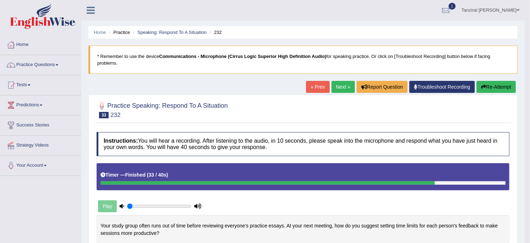
click at [347, 87] on link "Next »" at bounding box center [342, 87] width 23 height 12
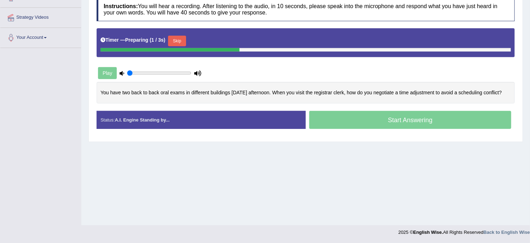
scroll to position [128, 0]
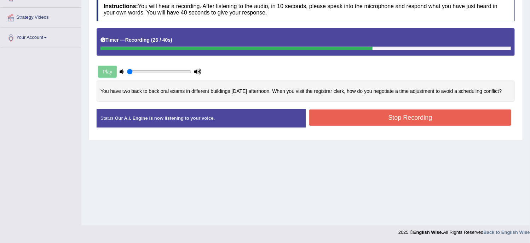
click at [324, 119] on button "Stop Recording" at bounding box center [410, 118] width 202 height 16
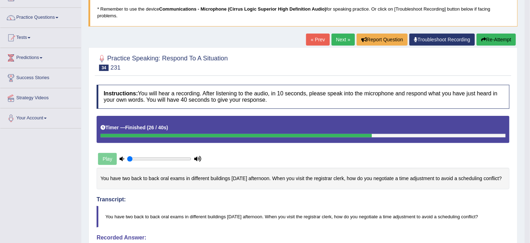
scroll to position [36, 0]
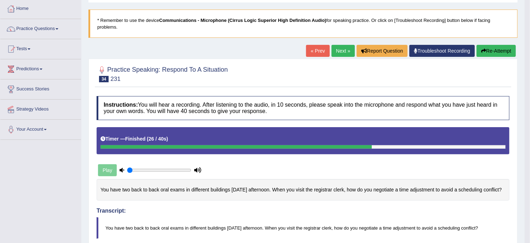
click at [342, 50] on link "Next »" at bounding box center [342, 51] width 23 height 12
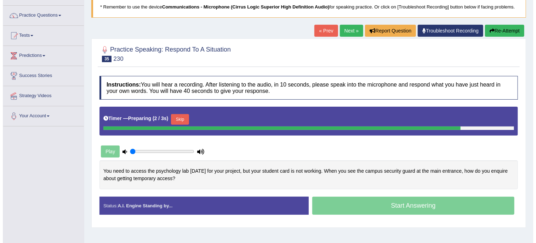
scroll to position [55, 0]
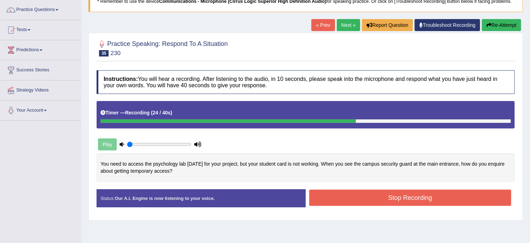
click at [404, 196] on button "Stop Recording" at bounding box center [410, 198] width 202 height 16
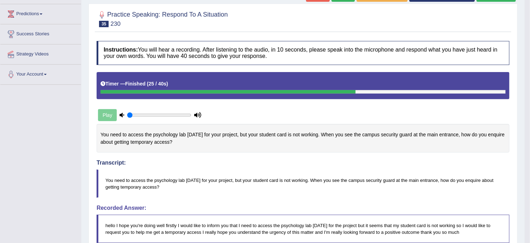
scroll to position [64, 0]
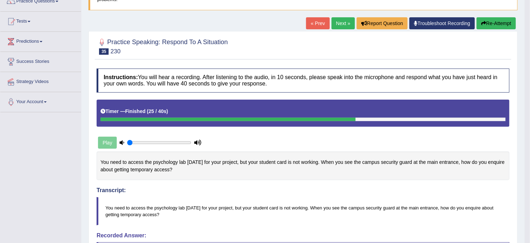
click at [333, 25] on link "Next »" at bounding box center [342, 23] width 23 height 12
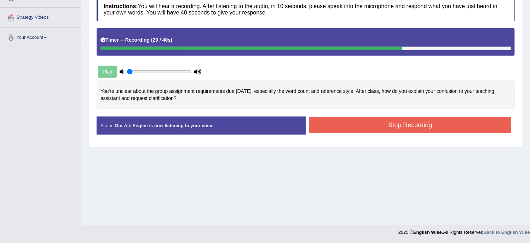
click at [376, 132] on div "Stop Recording" at bounding box center [410, 126] width 209 height 18
click at [375, 126] on button "Stop Recording" at bounding box center [410, 125] width 202 height 16
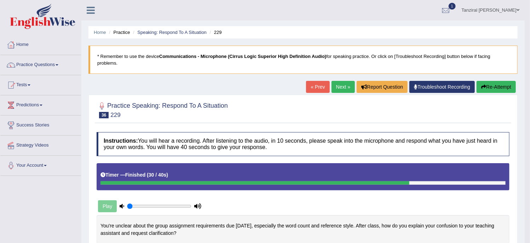
click at [502, 90] on button "Re-Attempt" at bounding box center [496, 87] width 39 height 12
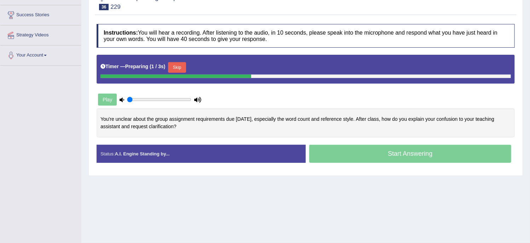
scroll to position [111, 0]
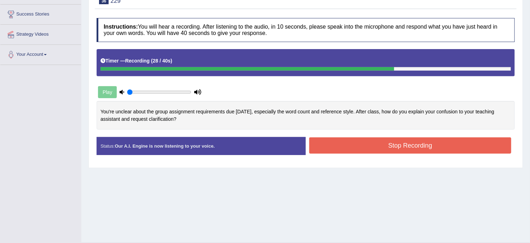
click at [422, 145] on button "Stop Recording" at bounding box center [410, 146] width 202 height 16
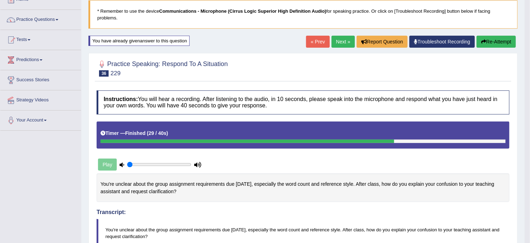
scroll to position [45, 0]
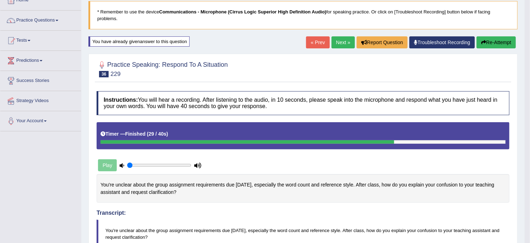
click at [348, 39] on link "Next »" at bounding box center [342, 42] width 23 height 12
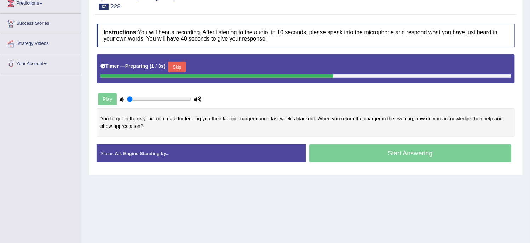
scroll to position [103, 0]
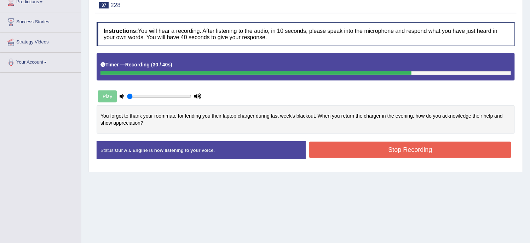
click at [400, 151] on button "Stop Recording" at bounding box center [410, 150] width 202 height 16
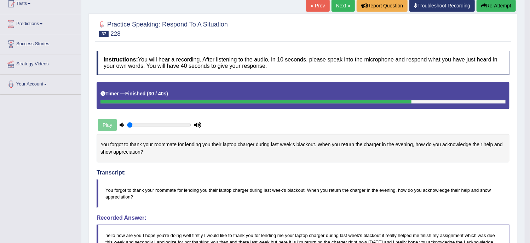
scroll to position [60, 0]
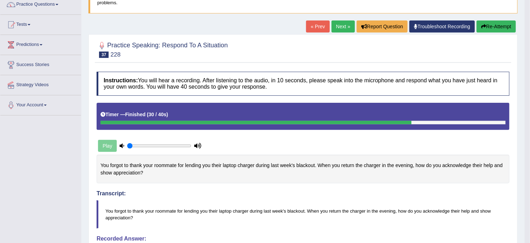
click at [340, 25] on link "Next »" at bounding box center [342, 27] width 23 height 12
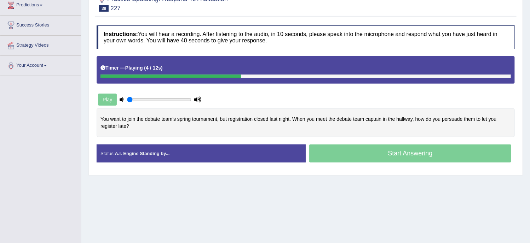
scroll to position [100, 0]
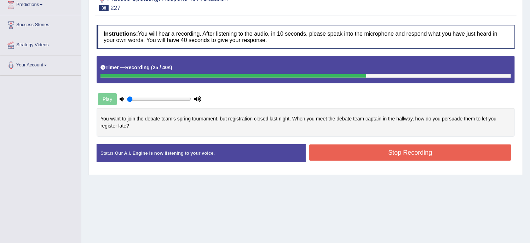
click at [410, 155] on button "Stop Recording" at bounding box center [410, 153] width 202 height 16
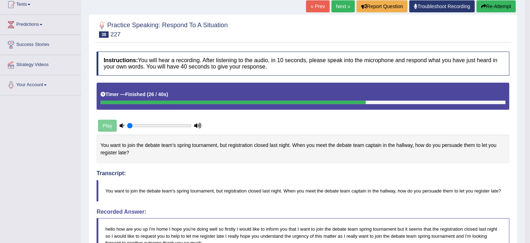
scroll to position [68, 0]
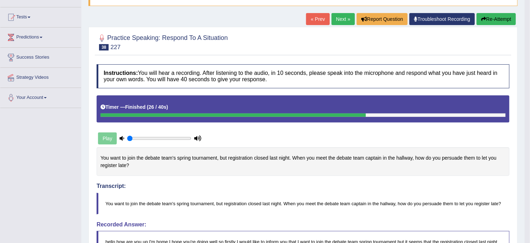
click at [340, 18] on link "Next »" at bounding box center [342, 19] width 23 height 12
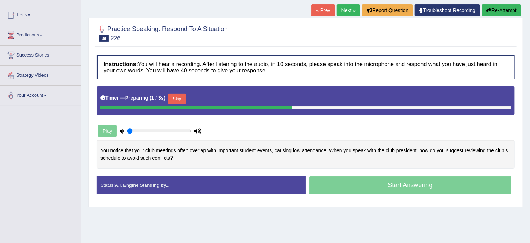
scroll to position [70, 0]
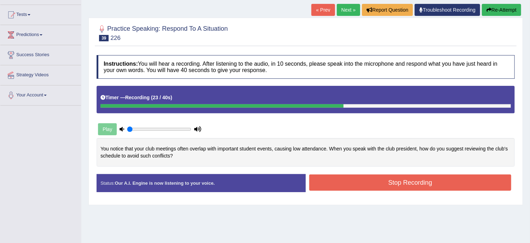
click at [365, 177] on button "Stop Recording" at bounding box center [410, 183] width 202 height 16
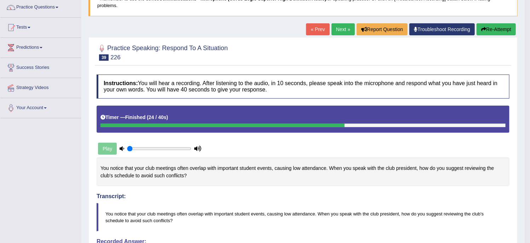
scroll to position [54, 0]
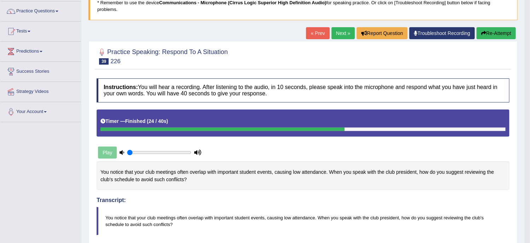
click at [344, 31] on link "Next »" at bounding box center [342, 33] width 23 height 12
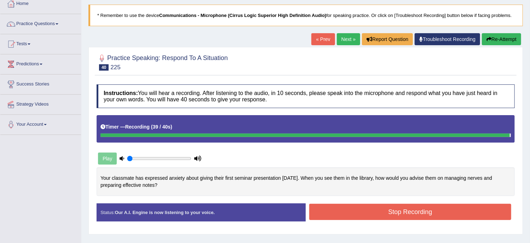
click at [0, 0] on blockquote "." at bounding box center [0, 0] width 0 height 0
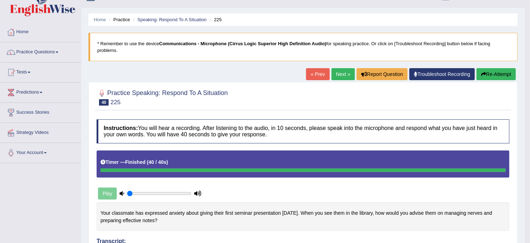
scroll to position [12, 0]
click at [339, 79] on link "Next »" at bounding box center [342, 75] width 23 height 12
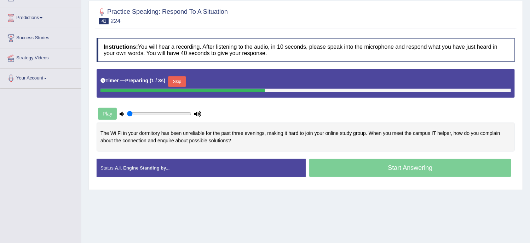
scroll to position [88, 0]
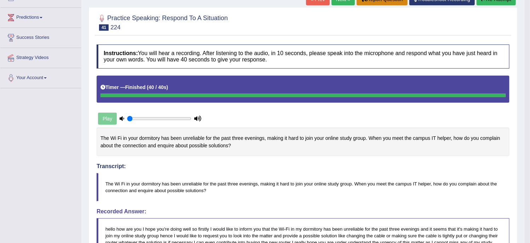
drag, startPoint x: 0, startPoint y: 0, endPoint x: 378, endPoint y: 1, distance: 377.8
click at [378, 1] on div "Home Practice Speaking: Respond To A Situation 224 * Remember to use the device…" at bounding box center [302, 179] width 443 height 535
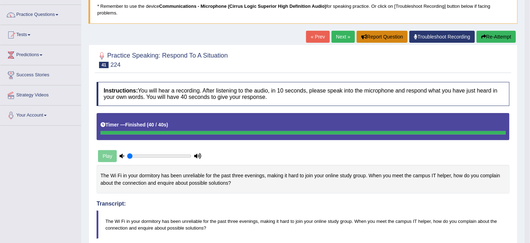
scroll to position [50, 0]
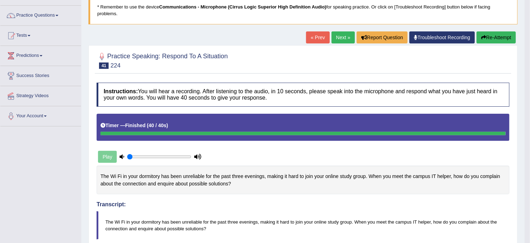
click at [345, 34] on link "Next »" at bounding box center [342, 37] width 23 height 12
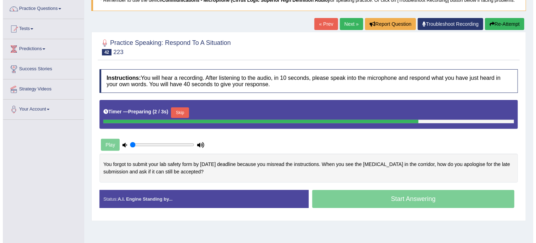
scroll to position [57, 0]
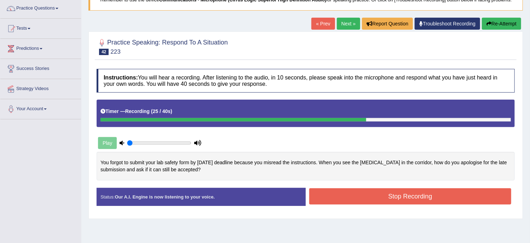
click at [339, 198] on button "Stop Recording" at bounding box center [410, 197] width 202 height 16
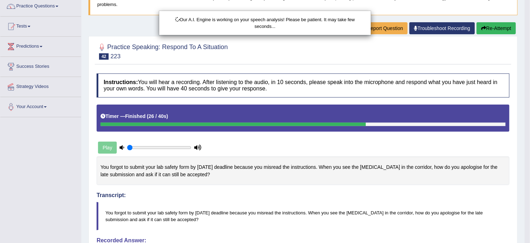
scroll to position [59, 0]
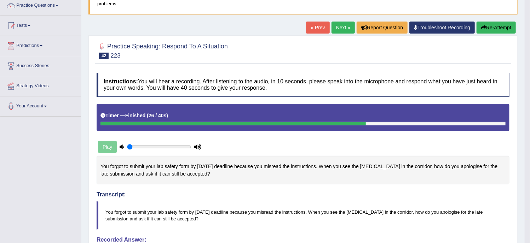
click at [339, 198] on div "Transcript: You forgot to submit your lab safety form by [DATE] deadline becaus…" at bounding box center [303, 195] width 413 height 70
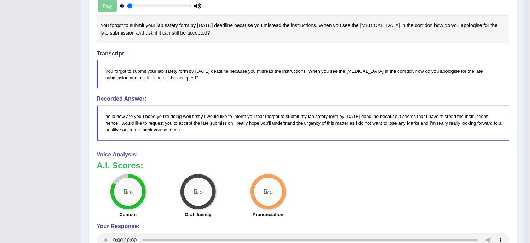
scroll to position [201, 0]
